Goal: Information Seeking & Learning: Learn about a topic

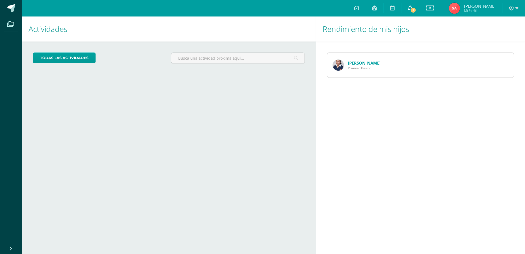
click at [415, 4] on link "1" at bounding box center [410, 8] width 18 height 16
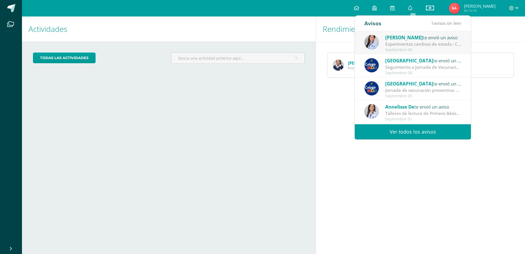
click at [400, 41] on div "Experimentos cambios de estado : Chicas! No olviden realizar los experimentos d…" at bounding box center [423, 44] width 76 height 6
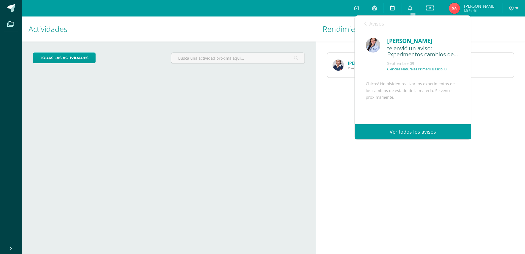
click at [394, 9] on icon at bounding box center [392, 7] width 4 height 5
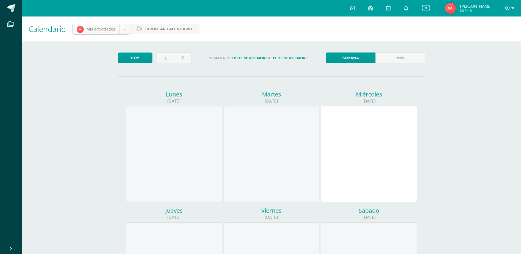
click at [123, 27] on body "Archivos Cerrar panel Configuración Cerrar sesión Sharon Pamela Mi Perfil Estad…" at bounding box center [260, 229] width 521 height 458
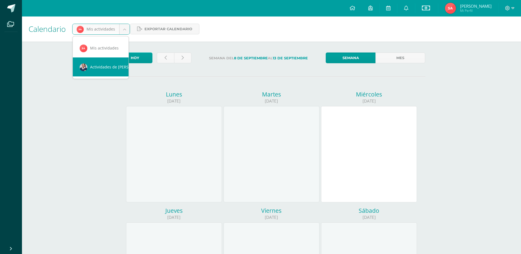
scroll to position [0, 5]
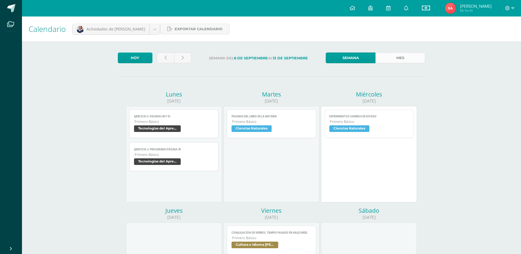
click at [403, 57] on link "Mes" at bounding box center [400, 57] width 50 height 11
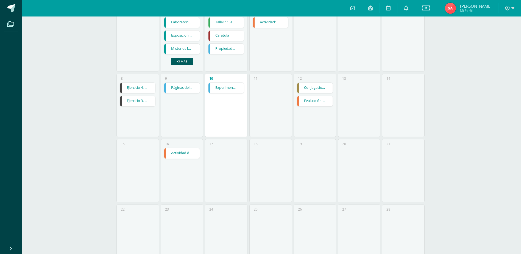
scroll to position [110, 0]
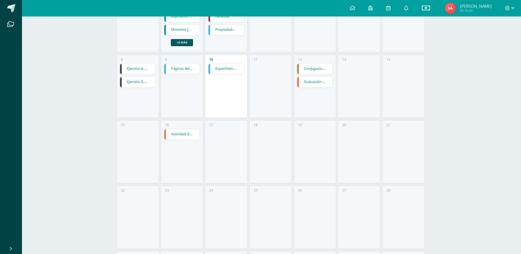
click at [314, 68] on link "Conjugacion de verbos, tiempo pasado en Kaqchikel" at bounding box center [314, 69] width 35 height 10
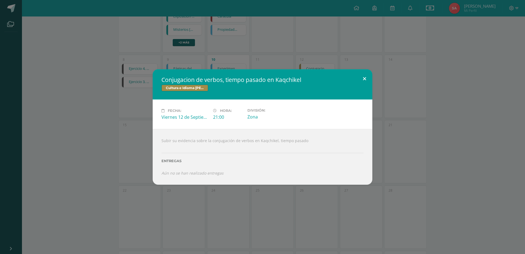
click at [365, 78] on button at bounding box center [365, 78] width 16 height 19
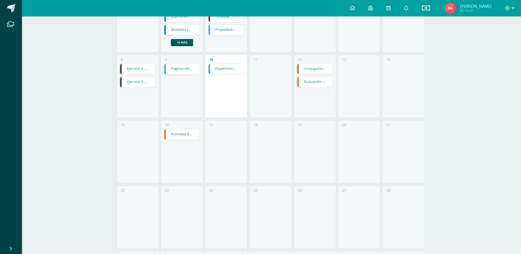
click at [323, 82] on link "Evaluación parcial" at bounding box center [314, 82] width 35 height 10
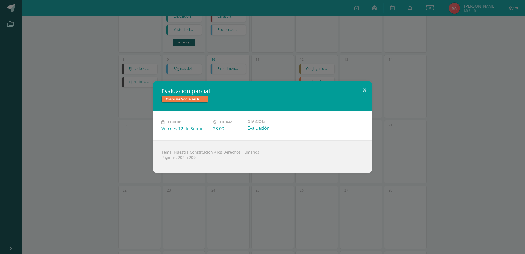
click at [365, 88] on button at bounding box center [365, 89] width 16 height 19
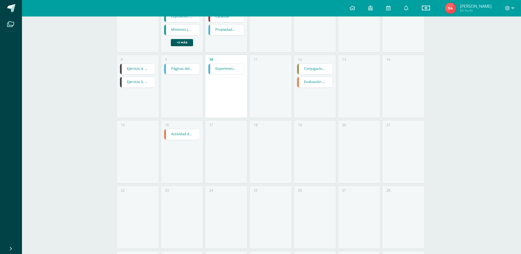
click at [187, 135] on link "Actividad de análisis sobre Derechos Humanos" at bounding box center [181, 134] width 35 height 10
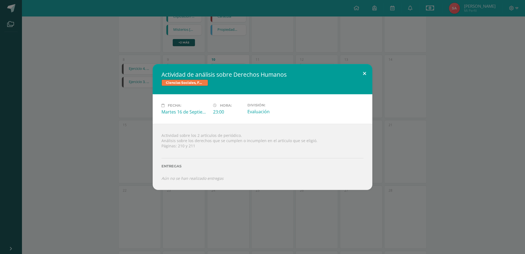
click at [364, 74] on button at bounding box center [365, 73] width 16 height 19
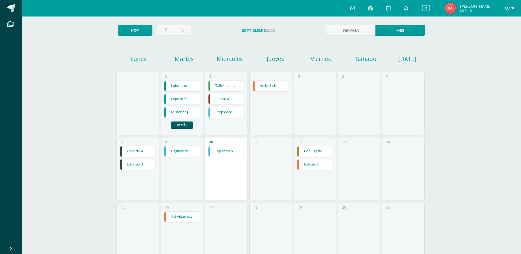
scroll to position [0, 0]
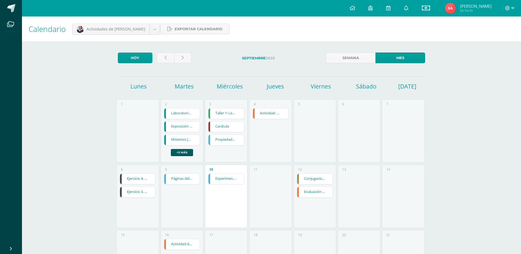
click at [176, 180] on link "Páginas del libro de la materia" at bounding box center [181, 178] width 35 height 10
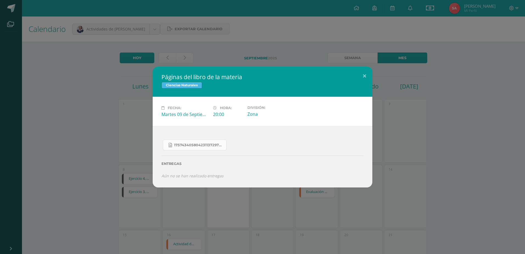
click at [200, 146] on span "17574340580423113729755887061151.jpg" at bounding box center [198, 145] width 49 height 4
click at [363, 73] on button at bounding box center [365, 75] width 16 height 19
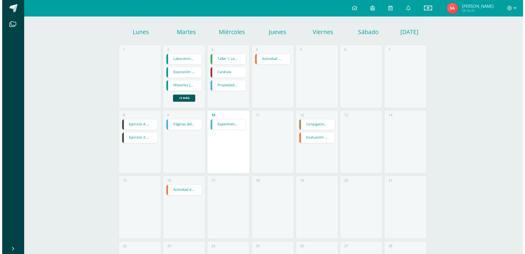
scroll to position [55, 0]
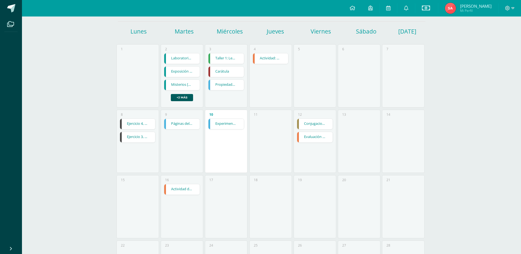
click at [142, 125] on link "Ejercicio 4, páginas 40 y 41" at bounding box center [137, 124] width 35 height 10
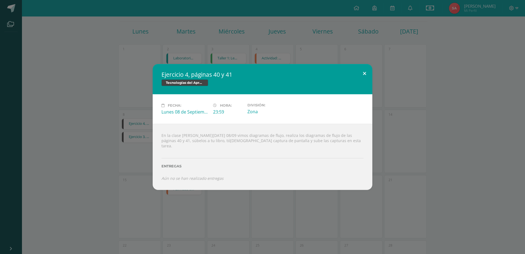
click at [364, 75] on button at bounding box center [365, 73] width 16 height 19
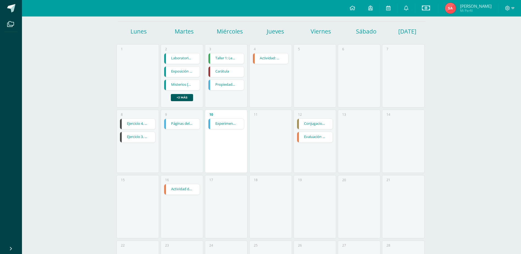
click at [136, 137] on link "Ejercicio 3, programas página 39" at bounding box center [137, 137] width 35 height 10
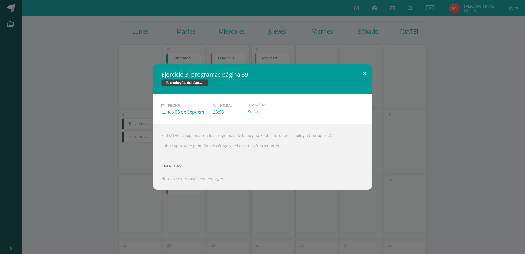
click at [366, 71] on button at bounding box center [365, 73] width 16 height 19
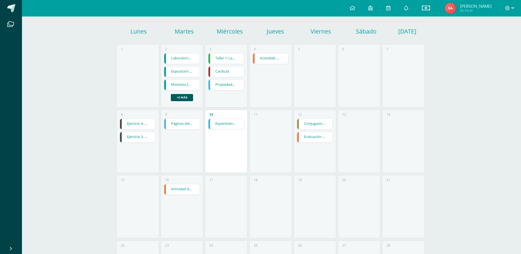
click at [142, 136] on link "Ejercicio 3, programas página 39" at bounding box center [137, 137] width 35 height 10
